Goal: Communication & Community: Answer question/provide support

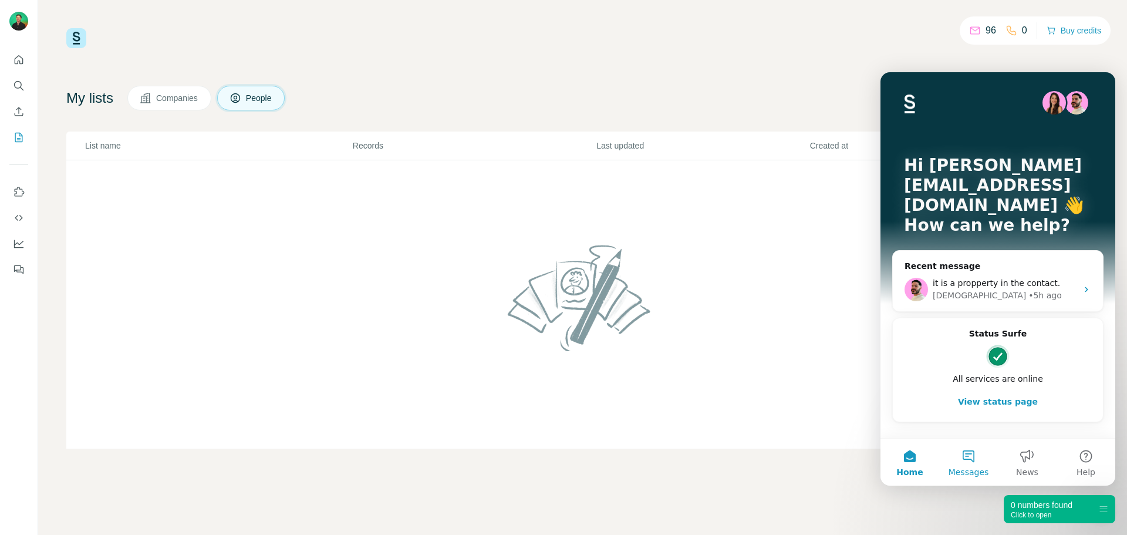
click at [980, 464] on button "Messages" at bounding box center [968, 462] width 59 height 47
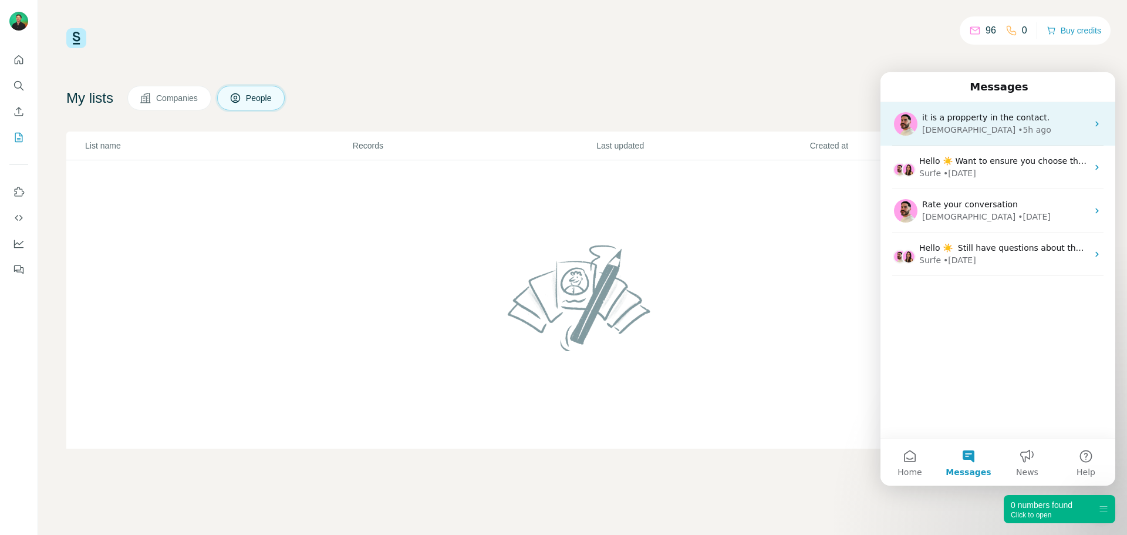
click at [998, 125] on div "[DEMOGRAPHIC_DATA] • 5h ago" at bounding box center [1005, 130] width 166 height 12
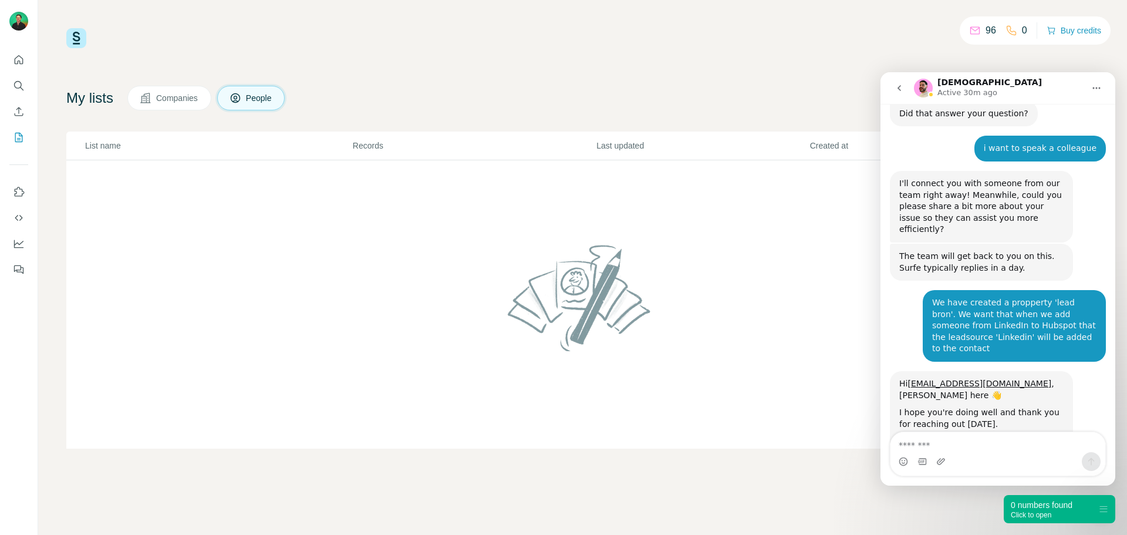
scroll to position [808, 0]
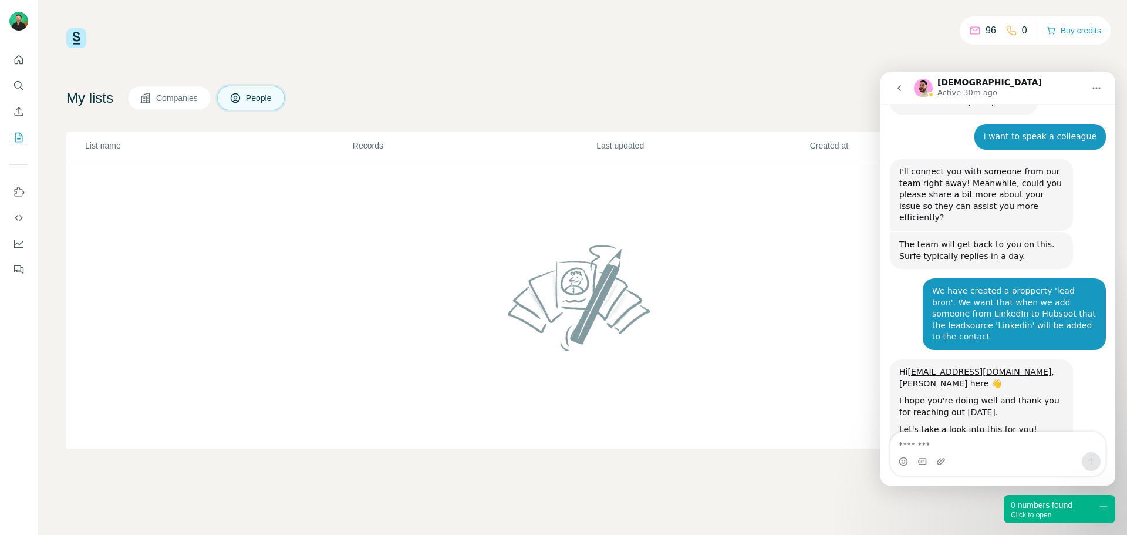
click at [899, 94] on button "go back" at bounding box center [899, 88] width 22 height 22
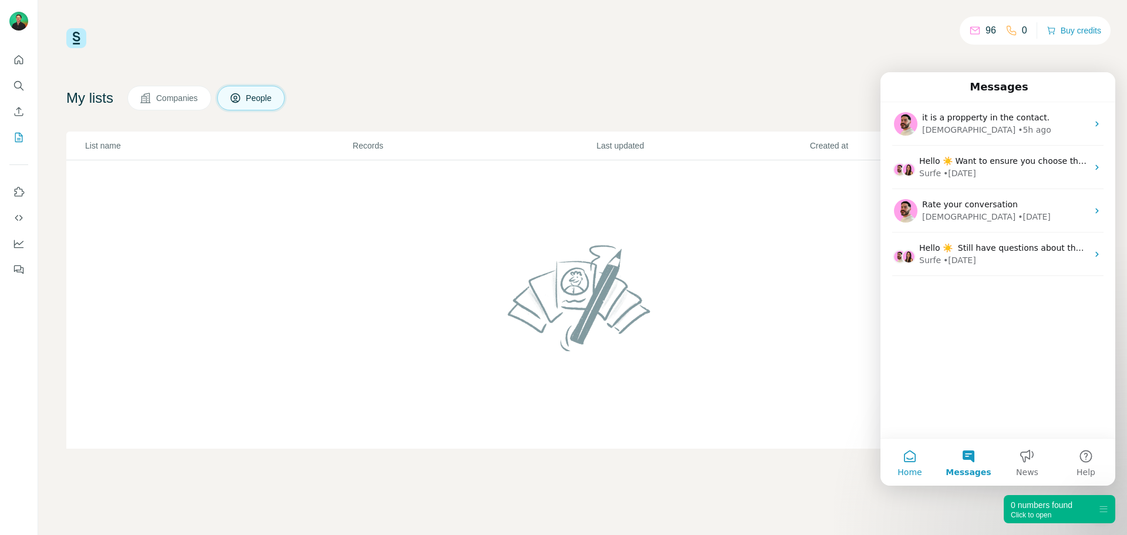
click at [919, 462] on button "Home" at bounding box center [910, 462] width 59 height 47
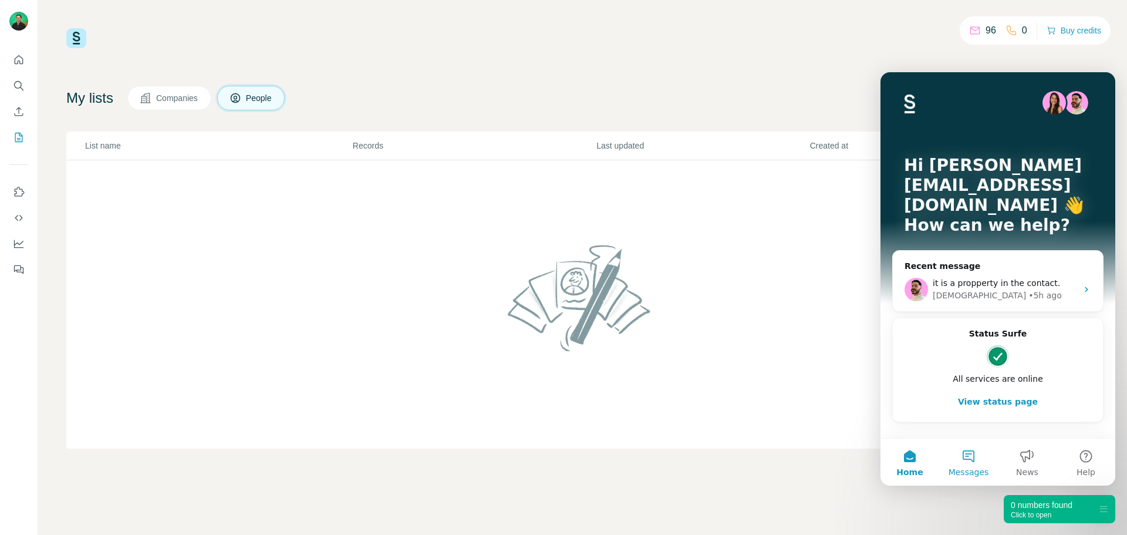
click at [970, 452] on button "Messages" at bounding box center [968, 462] width 59 height 47
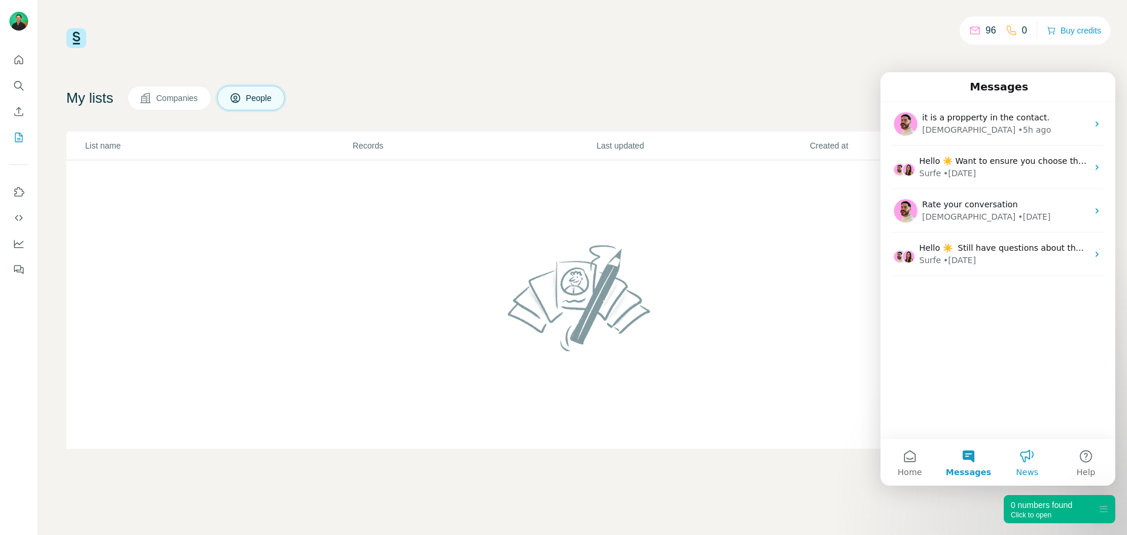
click at [1028, 458] on button "News" at bounding box center [1027, 462] width 59 height 47
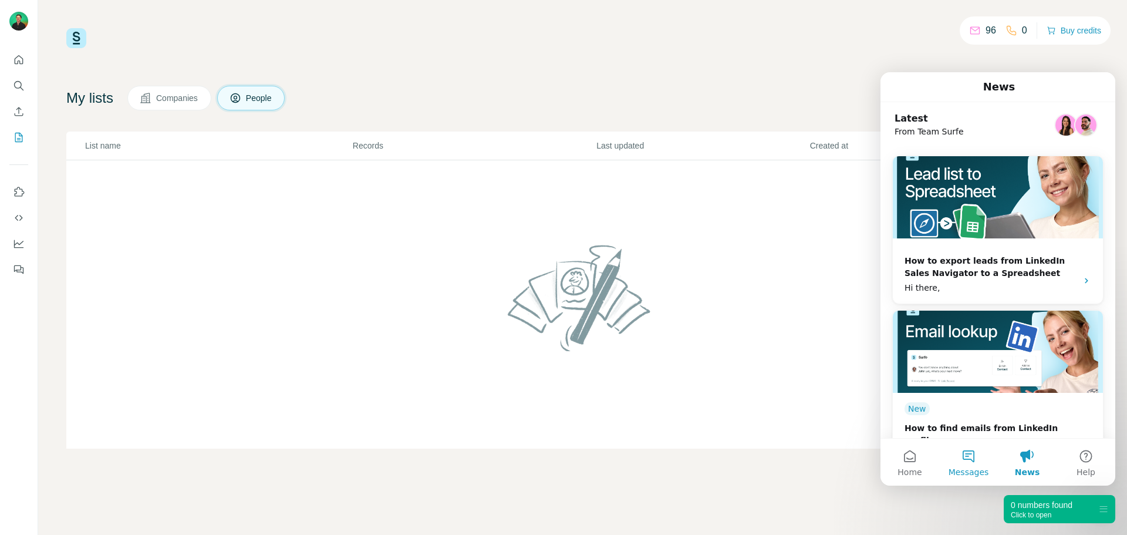
click at [974, 459] on button "Messages" at bounding box center [968, 462] width 59 height 47
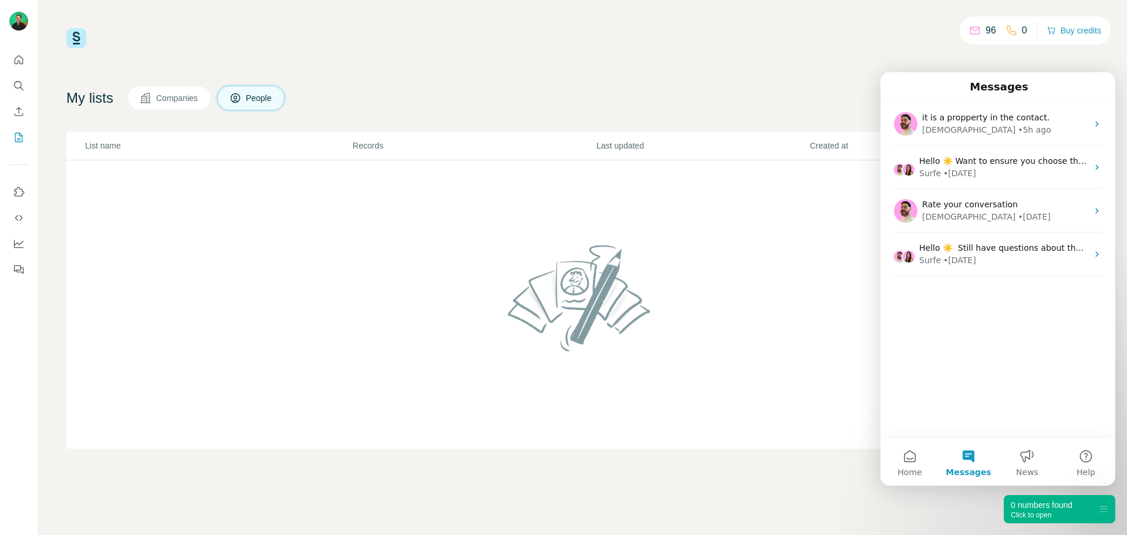
click at [976, 366] on div "it is a propperty in the contact. [PERSON_NAME] • 5h ago Hello ☀️ Want to ensur…" at bounding box center [998, 270] width 235 height 336
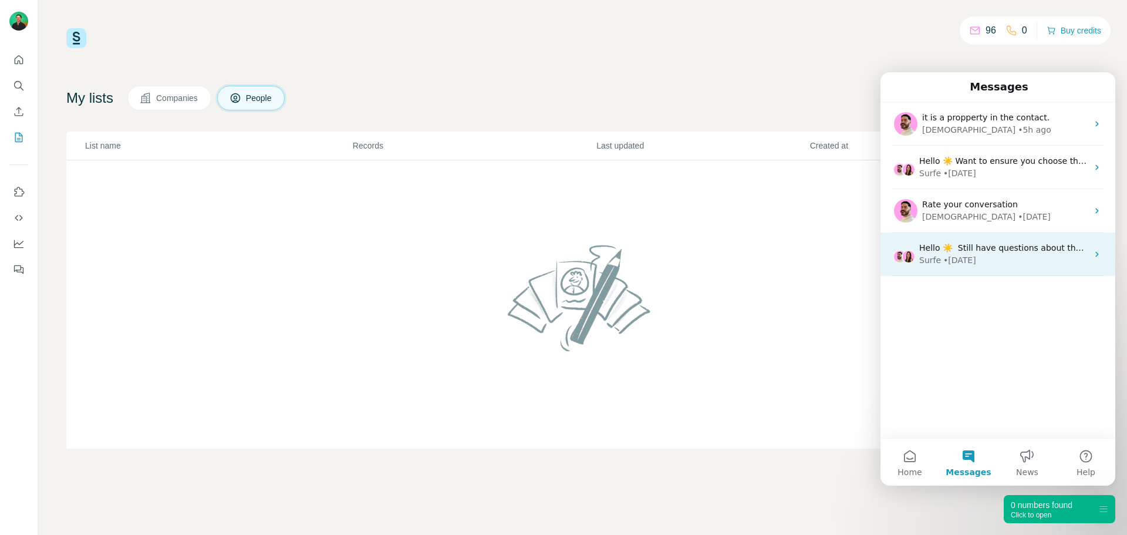
click at [972, 264] on div "• [DATE]" at bounding box center [960, 260] width 33 height 12
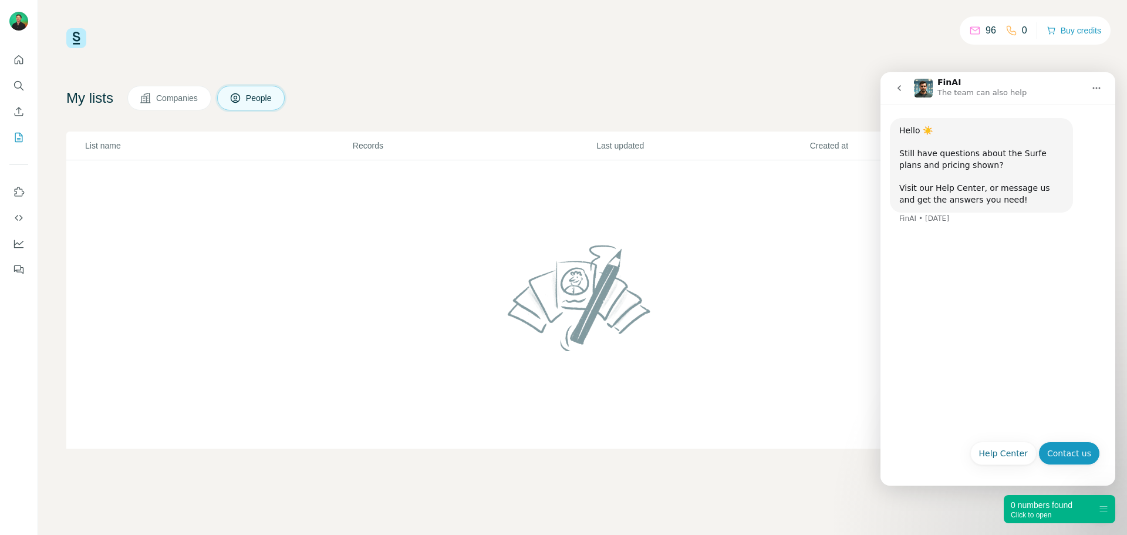
click at [1070, 446] on button "Contact us" at bounding box center [1070, 453] width 62 height 23
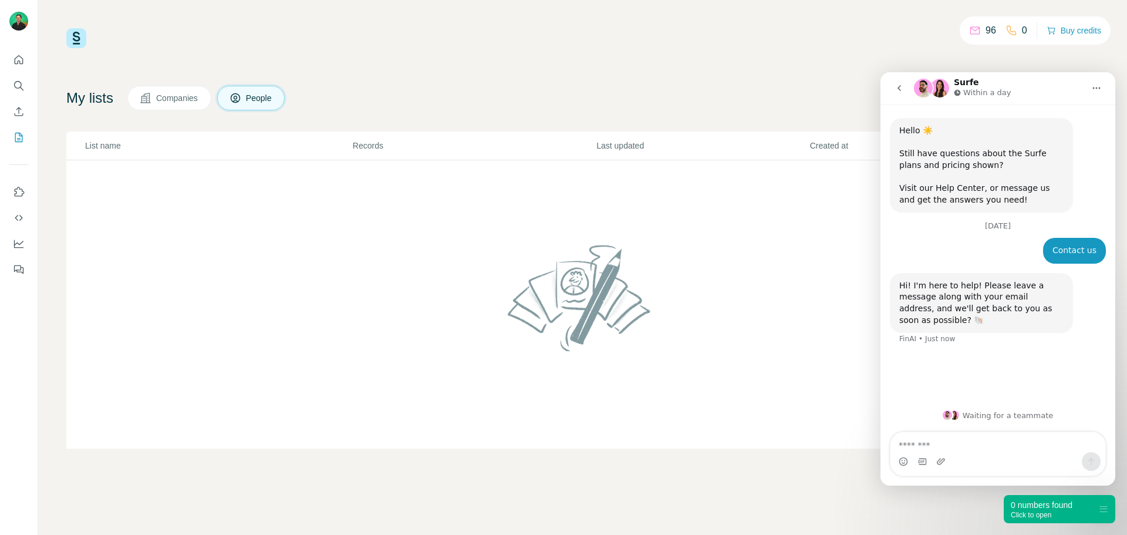
click at [896, 86] on icon "go back" at bounding box center [899, 87] width 9 height 9
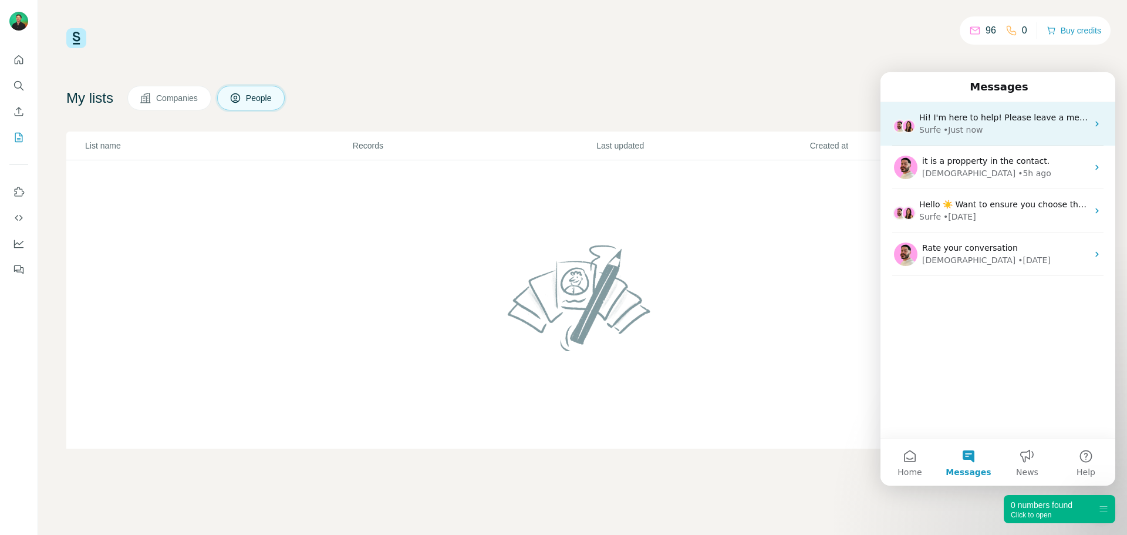
click at [990, 126] on div "Surfe • Just now" at bounding box center [1004, 130] width 169 height 12
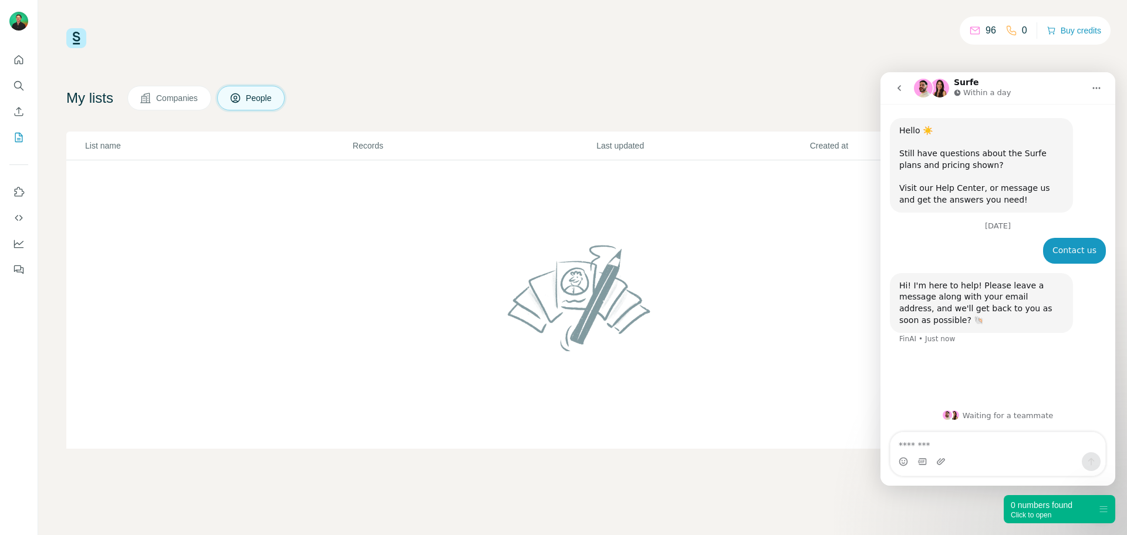
type textarea "*"
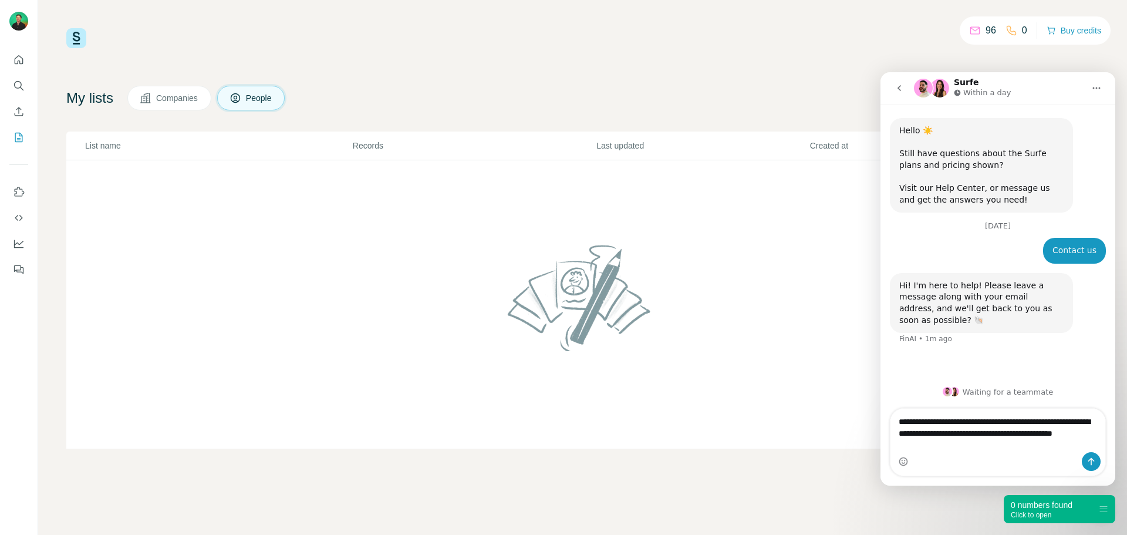
type textarea "**********"
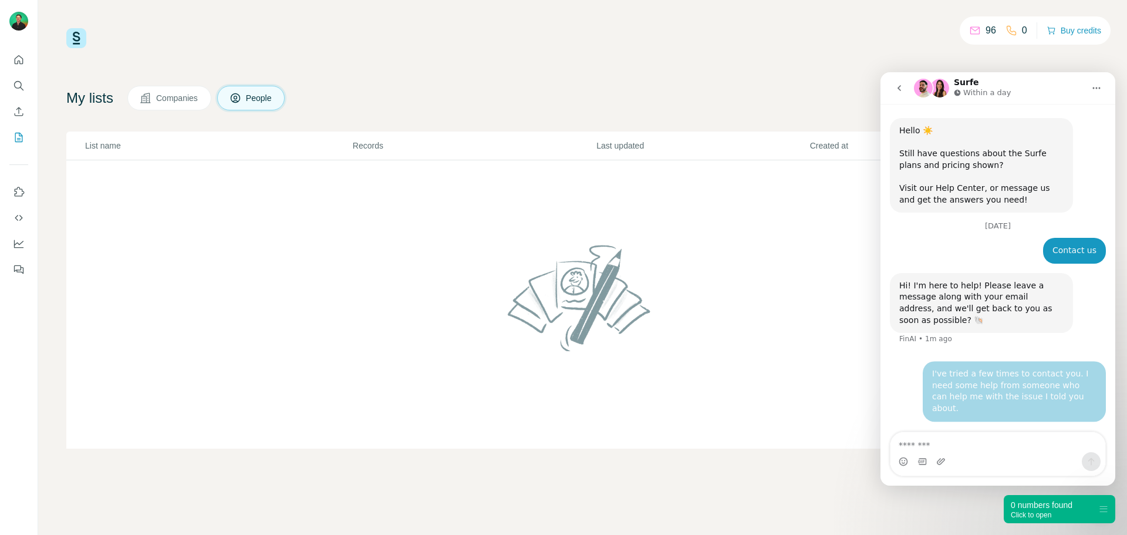
scroll to position [5, 0]
